Goal: Use online tool/utility: Utilize a website feature to perform a specific function

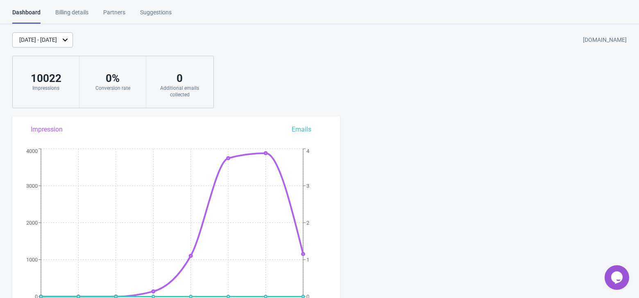
click at [81, 16] on div "Billing details" at bounding box center [71, 15] width 33 height 14
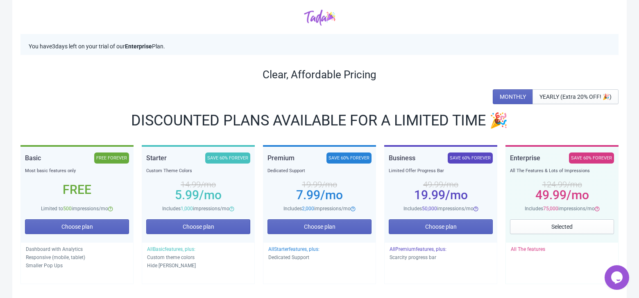
scroll to position [56, 0]
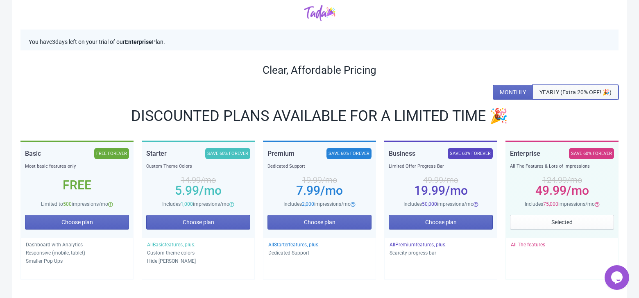
click at [568, 87] on button "YEARLY (Extra 20% OFF! 🎉)" at bounding box center [575, 92] width 86 height 15
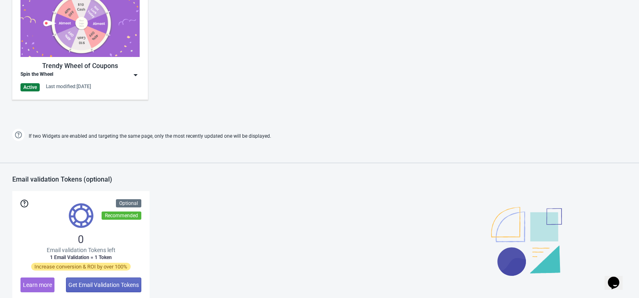
scroll to position [432, 0]
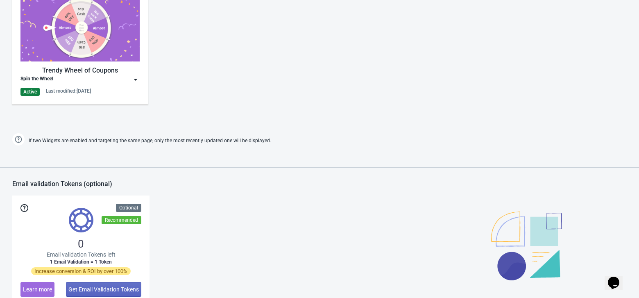
click at [138, 78] on img at bounding box center [135, 79] width 8 height 8
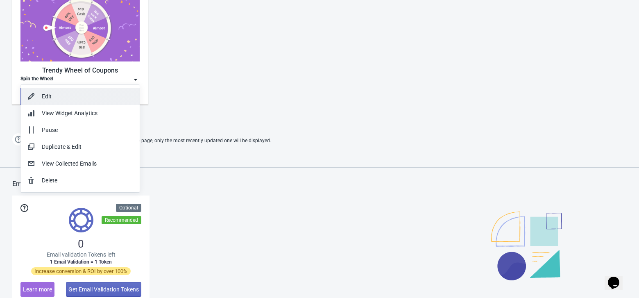
click at [95, 93] on div "Edit" at bounding box center [87, 96] width 91 height 9
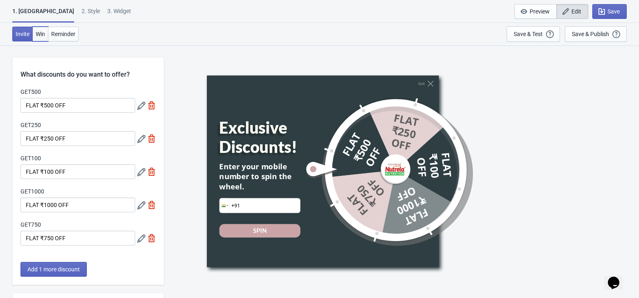
click at [41, 32] on span "Win" at bounding box center [40, 34] width 9 height 7
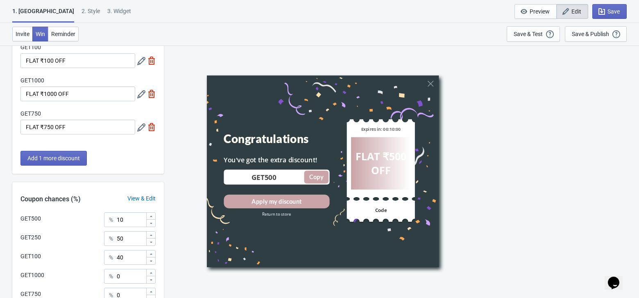
scroll to position [102, 0]
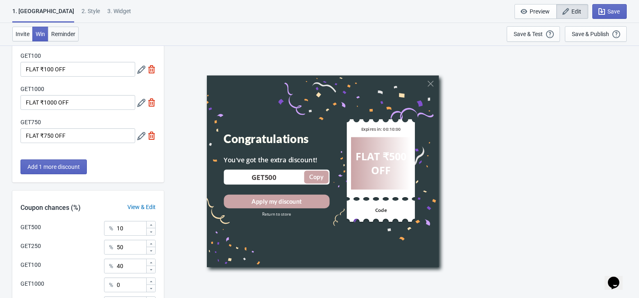
click at [64, 34] on span "Reminder" at bounding box center [63, 34] width 24 height 7
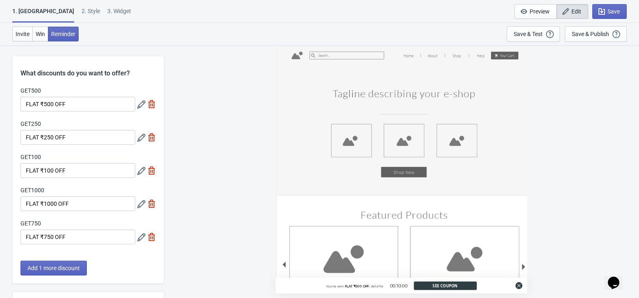
scroll to position [0, 0]
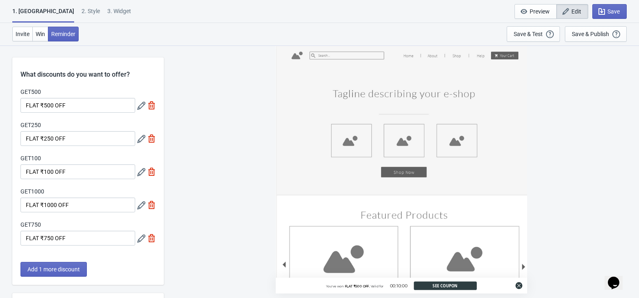
click at [81, 11] on div "2 . Style" at bounding box center [90, 14] width 18 height 14
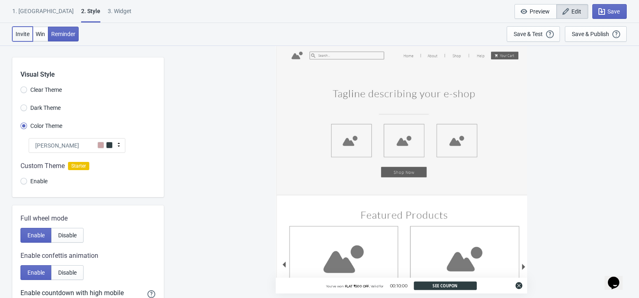
click at [26, 36] on span "Invite" at bounding box center [23, 34] width 14 height 7
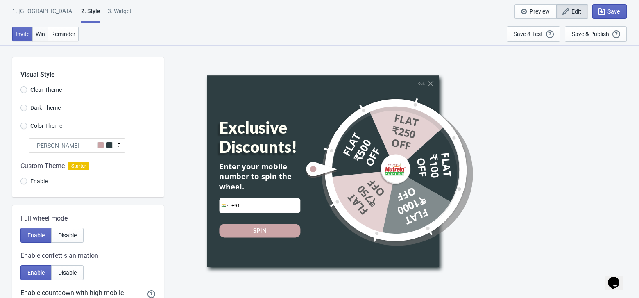
click at [37, 36] on span "Win" at bounding box center [40, 34] width 9 height 7
radio input "true"
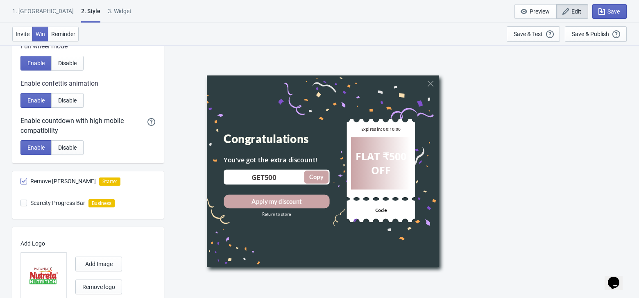
scroll to position [230, 0]
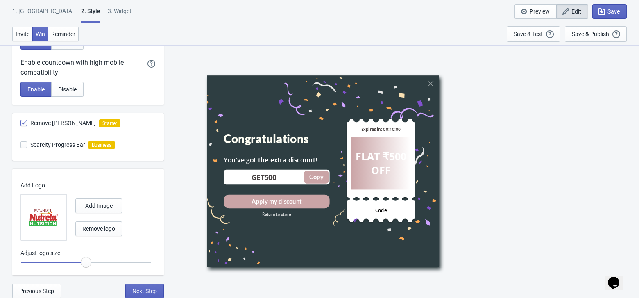
click at [23, 122] on span at bounding box center [23, 123] width 7 height 7
click at [21, 122] on input "Remove [PERSON_NAME]" at bounding box center [20, 127] width 0 height 15
checkbox input "false"
radio input "true"
click at [23, 122] on span at bounding box center [23, 123] width 7 height 7
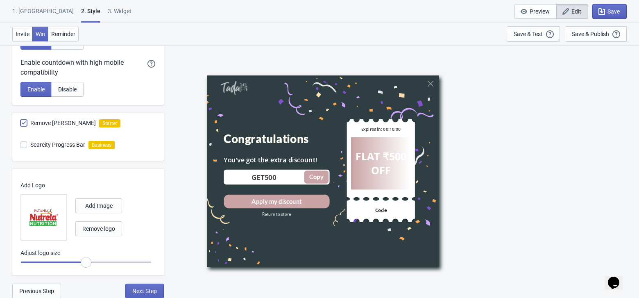
click at [21, 122] on input "Remove [PERSON_NAME]" at bounding box center [20, 127] width 0 height 15
checkbox input "true"
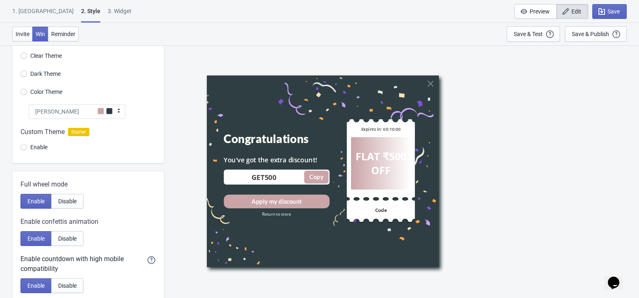
scroll to position [0, 0]
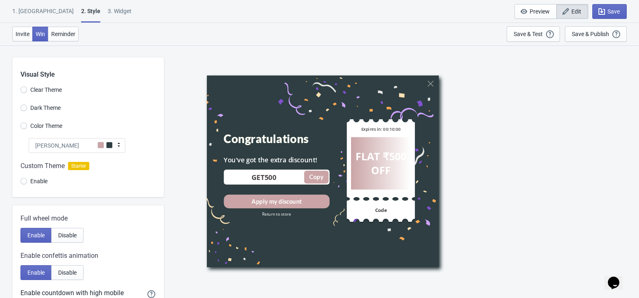
click at [580, 9] on span "Edit" at bounding box center [576, 11] width 10 height 7
radio input "true"
click at [288, 141] on div "Congratulations" at bounding box center [276, 139] width 106 height 14
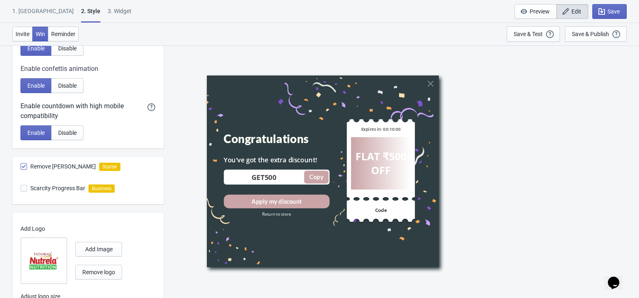
scroll to position [230, 0]
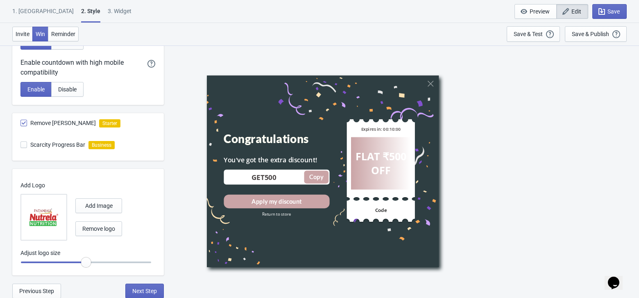
click at [22, 142] on span at bounding box center [23, 144] width 7 height 7
click at [21, 142] on input "Scarcity Progress Bar" at bounding box center [20, 148] width 0 height 15
checkbox input "true"
radio input "true"
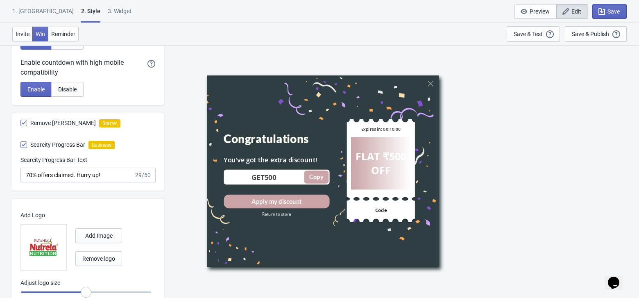
click at [22, 142] on span at bounding box center [23, 144] width 7 height 7
click at [21, 142] on input "Scarcity Progress Bar" at bounding box center [20, 148] width 0 height 15
checkbox input "false"
radio input "true"
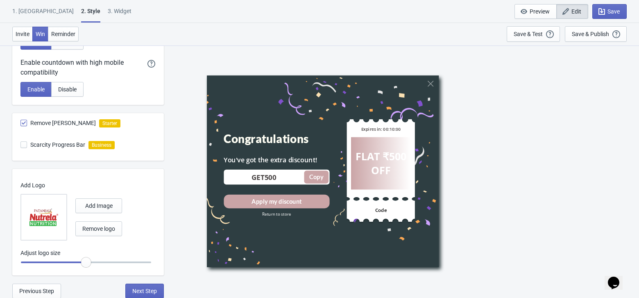
click at [22, 142] on span at bounding box center [23, 144] width 7 height 7
click at [21, 142] on input "Scarcity Progress Bar" at bounding box center [20, 148] width 0 height 15
checkbox input "true"
radio input "true"
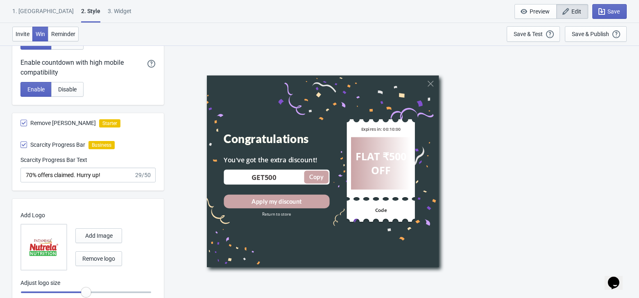
click at [22, 142] on span at bounding box center [23, 144] width 7 height 7
click at [21, 142] on input "Scarcity Progress Bar" at bounding box center [20, 148] width 0 height 15
checkbox input "false"
radio input "true"
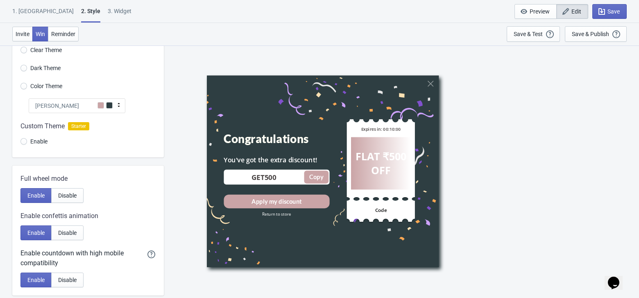
scroll to position [0, 0]
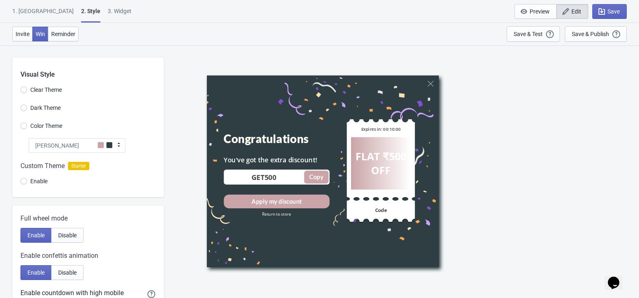
click at [108, 14] on div "3. Widget" at bounding box center [120, 14] width 24 height 14
select select "once"
select select "circle"
select select "1"
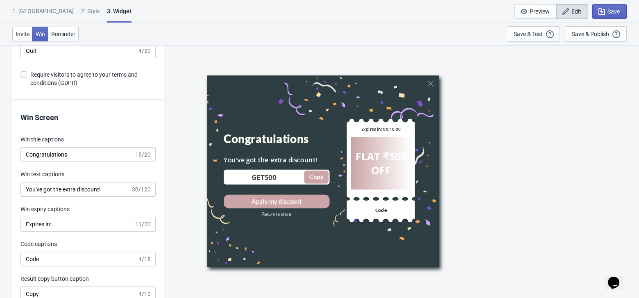
scroll to position [1731, 0]
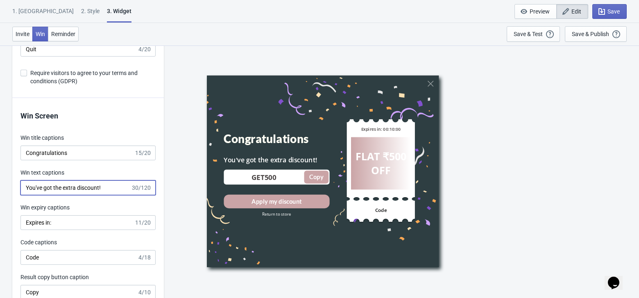
click at [110, 186] on input "You've got the extra discount!" at bounding box center [75, 187] width 110 height 15
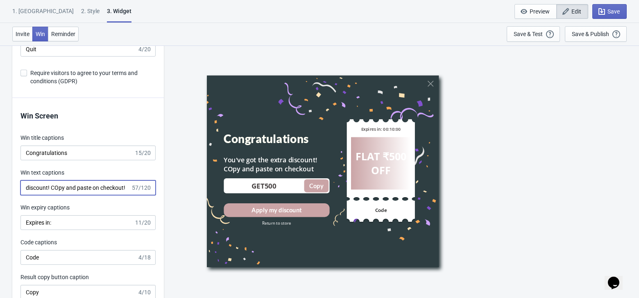
scroll to position [0, 59]
click at [57, 184] on input "You've got the extra discount! COpy and paste on checkout!" at bounding box center [75, 187] width 110 height 15
drag, startPoint x: 47, startPoint y: 188, endPoint x: 11, endPoint y: 187, distance: 36.0
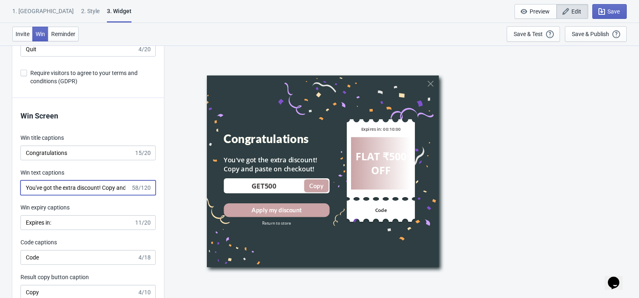
type input "You've got the extra discount! Copy and paste on checkout!"
click at [83, 154] on input "Congratulations" at bounding box center [76, 152] width 113 height 15
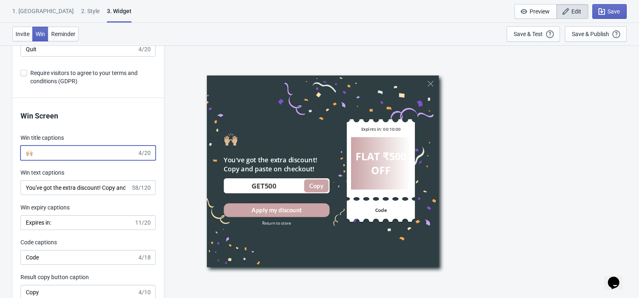
click at [27, 153] on input "🙌🏼" at bounding box center [78, 152] width 117 height 15
type input "Congratulations 🙌🏼"
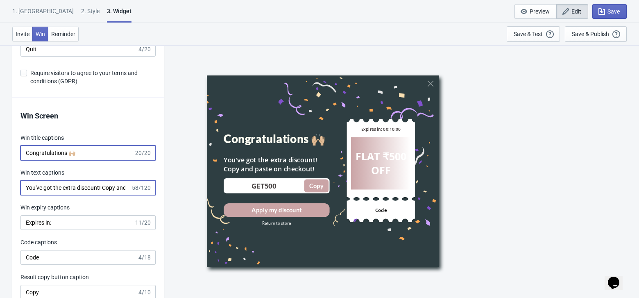
click at [74, 186] on input "You've got the extra discount! Copy and paste on checkout!" at bounding box center [75, 187] width 110 height 15
click at [68, 185] on input "You've got the discount Coupon. Copy and paste on checkout!" at bounding box center [75, 187] width 110 height 15
drag, startPoint x: 115, startPoint y: 187, endPoint x: 201, endPoint y: 192, distance: 86.1
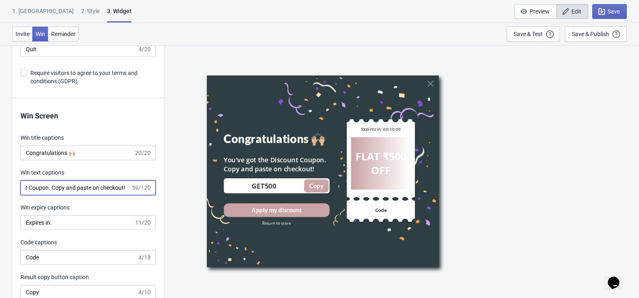
type input "You've got the Discount Coupon. Copy and paste on checkout!"
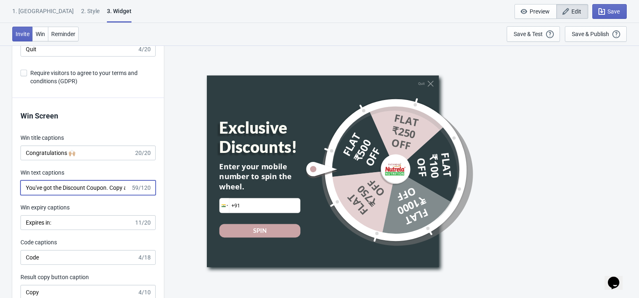
click at [86, 190] on input "You've got the Discount Coupon. Copy and paste on checkout!" at bounding box center [75, 187] width 110 height 15
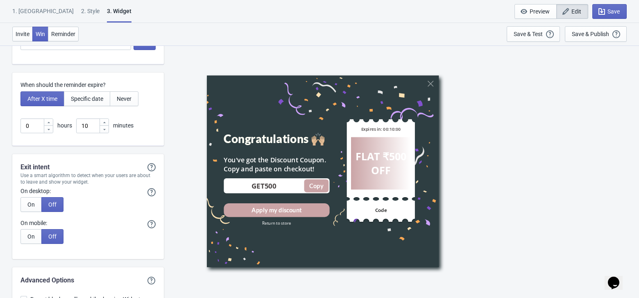
scroll to position [2305, 0]
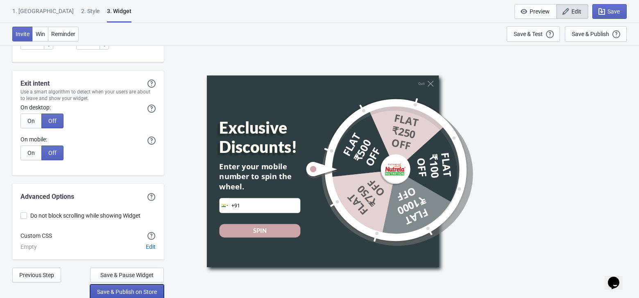
click at [142, 288] on span "Save & Publish on Store" at bounding box center [127, 291] width 60 height 7
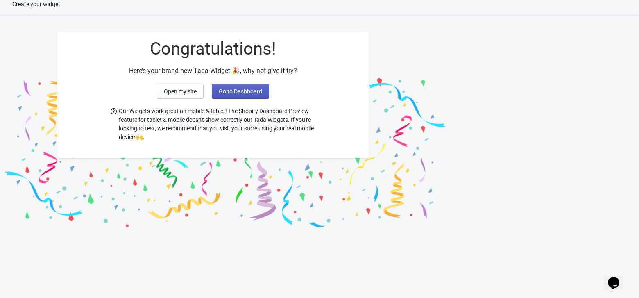
click at [224, 93] on span "Go to Dashboard" at bounding box center [240, 91] width 43 height 7
